Goal: Transaction & Acquisition: Purchase product/service

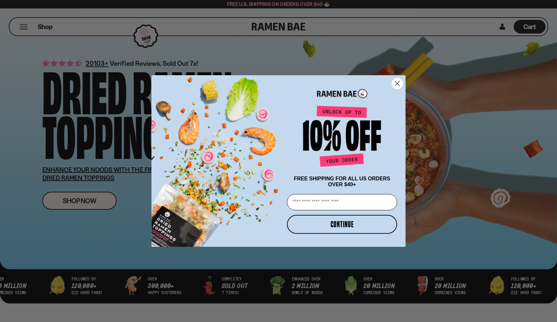
type input "**********"
click at [314, 224] on button "CONTINUE" at bounding box center [342, 224] width 110 height 19
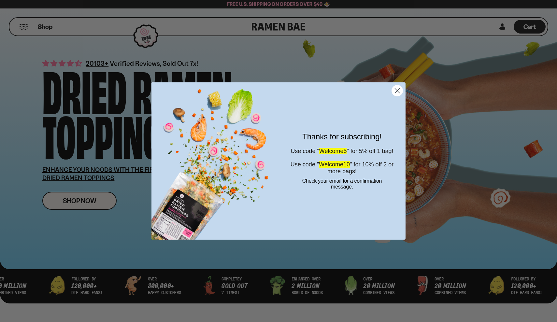
click at [397, 90] on circle "Close dialog" at bounding box center [397, 90] width 11 height 11
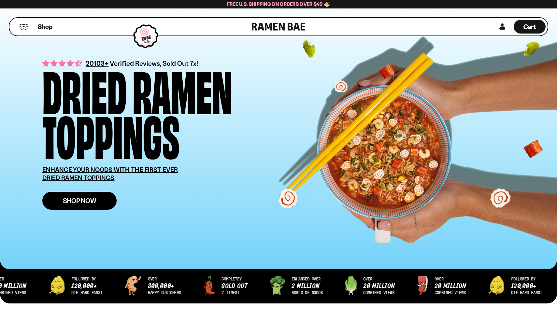
click at [83, 202] on span "Shop Now" at bounding box center [80, 201] width 34 height 7
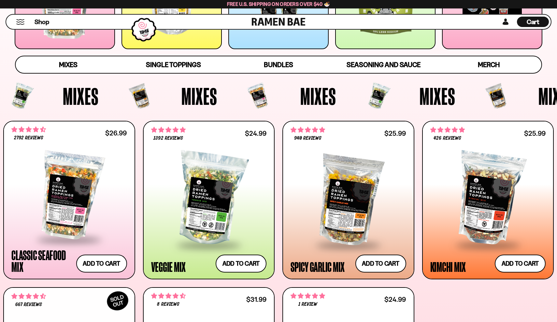
scroll to position [176, 0]
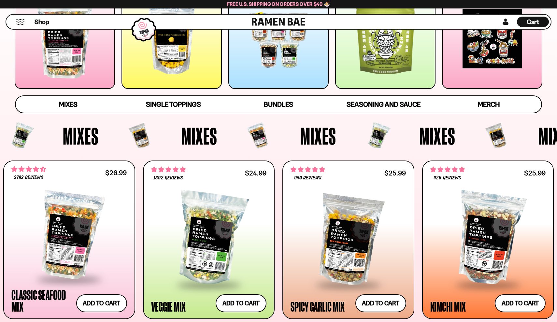
click at [288, 68] on div at bounding box center [279, 39] width 100 height 100
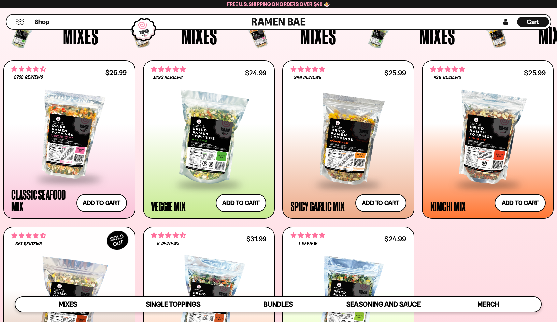
scroll to position [233, 0]
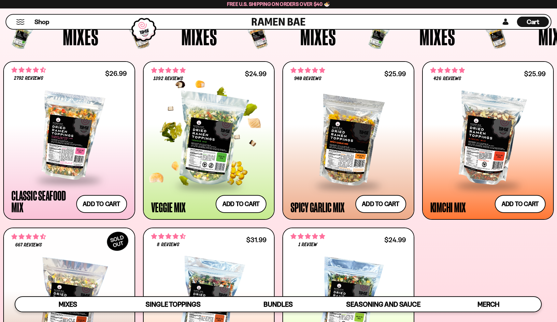
click at [225, 147] on div at bounding box center [209, 139] width 116 height 91
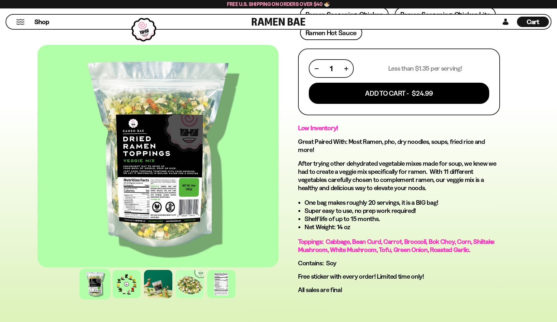
scroll to position [248, 0]
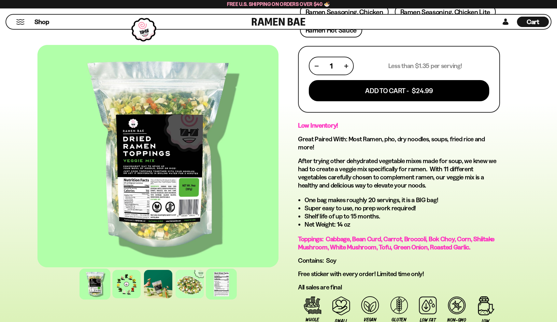
click at [221, 283] on div at bounding box center [221, 284] width 31 height 31
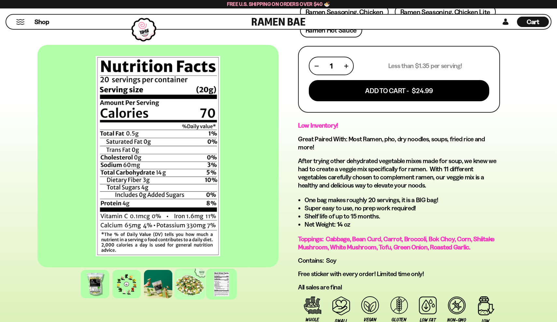
click at [195, 286] on div at bounding box center [189, 284] width 31 height 31
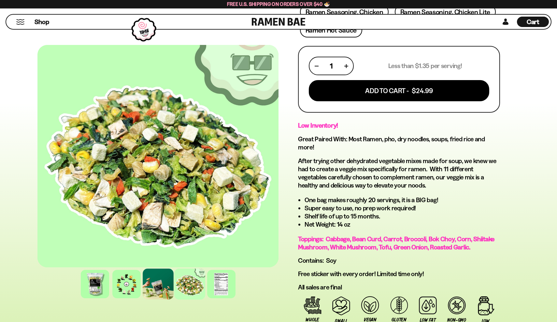
click at [165, 285] on div at bounding box center [158, 284] width 31 height 31
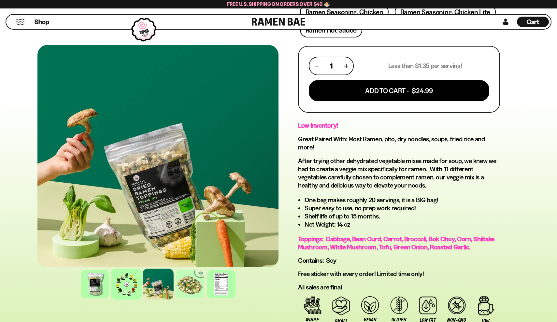
click at [129, 284] on div at bounding box center [126, 284] width 31 height 31
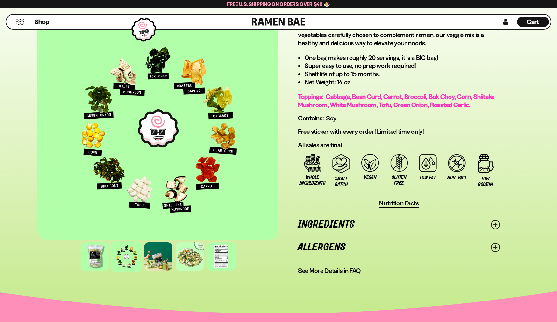
scroll to position [391, 0]
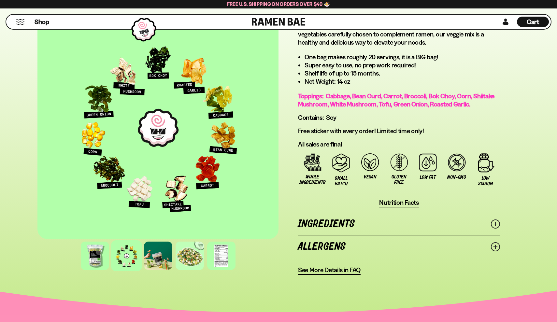
click at [350, 274] on span "See More Details in FAQ" at bounding box center [329, 270] width 63 height 8
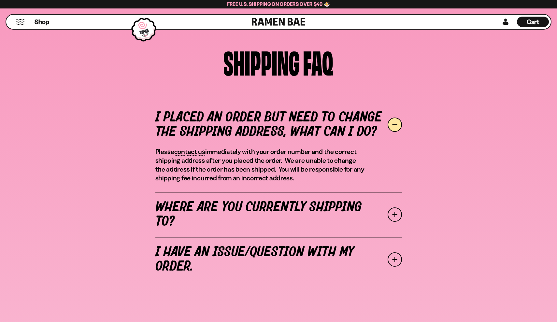
scroll to position [171, 0]
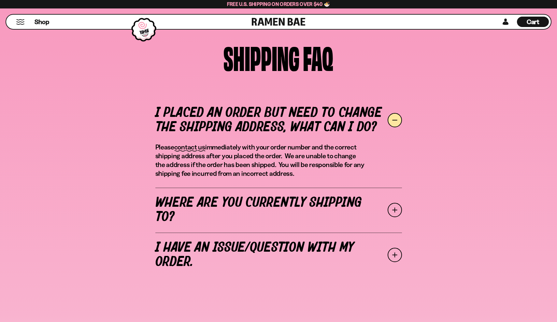
click at [396, 212] on span at bounding box center [395, 210] width 14 height 14
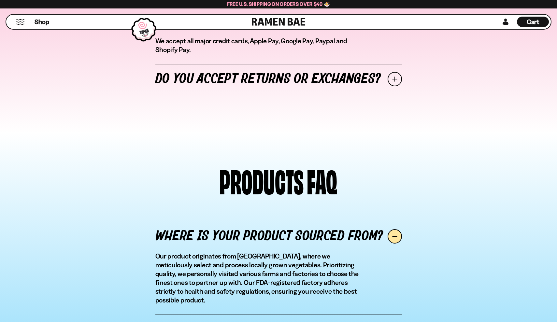
scroll to position [907, 0]
